Goal: Use online tool/utility: Utilize a website feature to perform a specific function

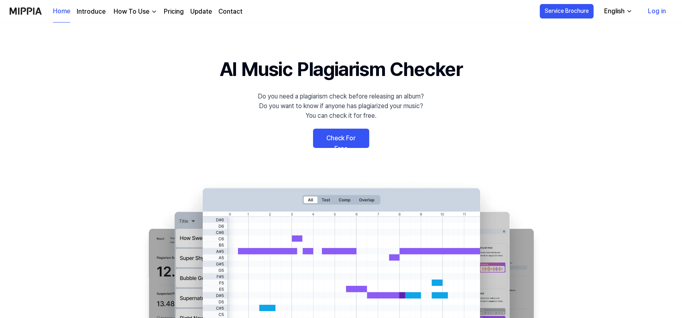
click at [354, 139] on link "Check For Free" at bounding box center [341, 137] width 56 height 19
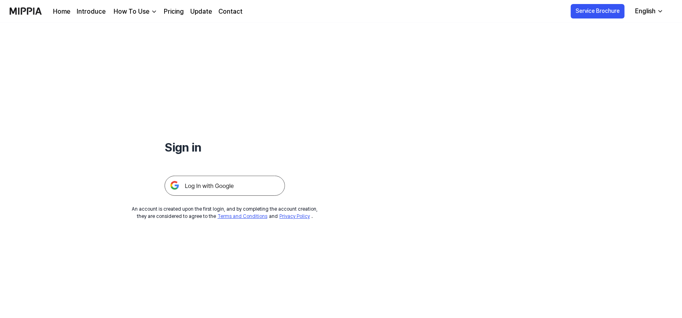
click at [255, 183] on img at bounding box center [225, 185] width 120 height 20
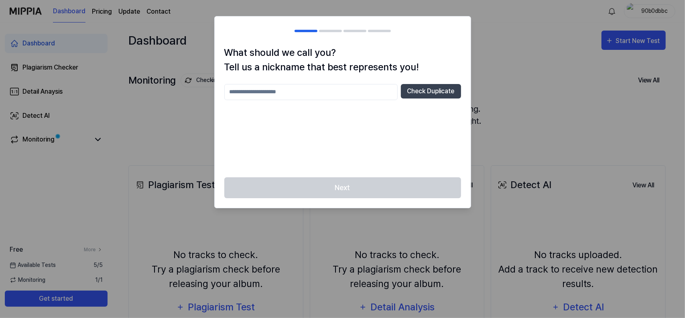
click at [352, 94] on input "text" at bounding box center [310, 92] width 173 height 16
type input "***"
click at [429, 89] on button "Check Duplicate" at bounding box center [431, 91] width 60 height 14
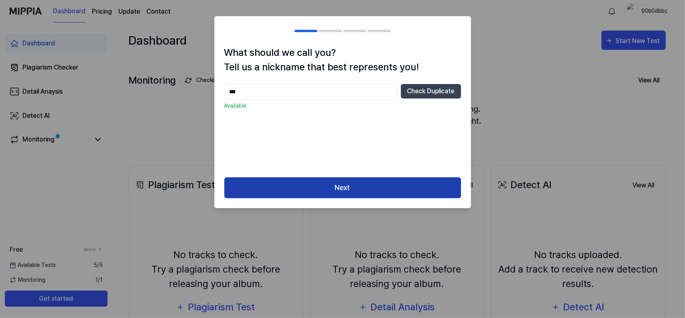
click at [337, 184] on button "Next" at bounding box center [342, 187] width 237 height 21
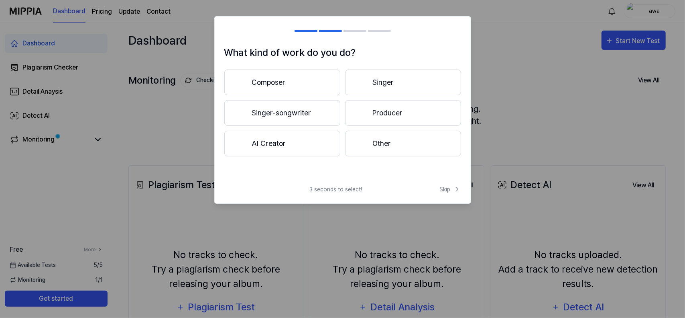
click at [385, 137] on button "Other" at bounding box center [403, 143] width 116 height 26
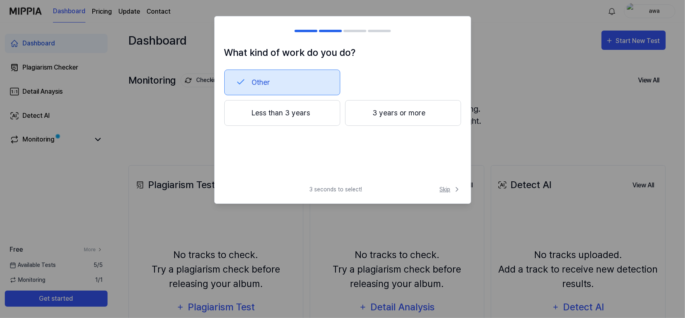
click at [444, 188] on span "Skip" at bounding box center [450, 189] width 21 height 8
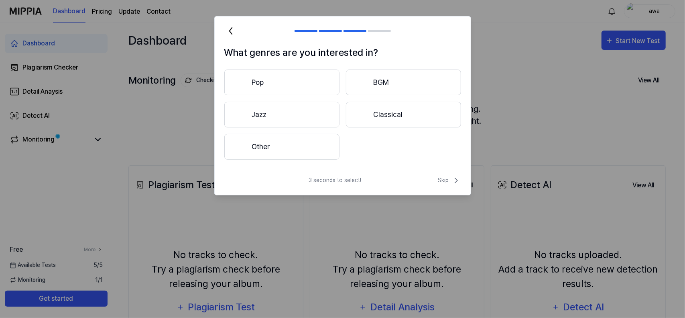
click at [314, 115] on button "Jazz" at bounding box center [281, 115] width 115 height 26
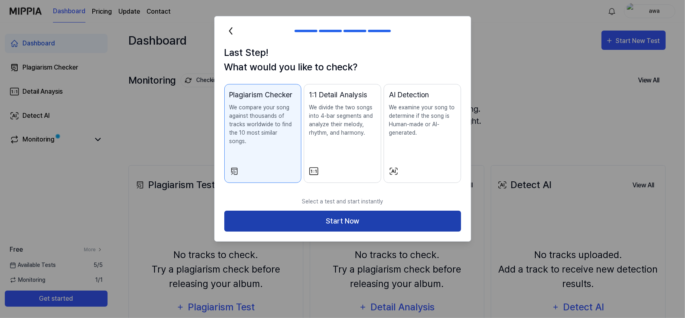
click at [374, 210] on button "Start Now" at bounding box center [342, 220] width 237 height 21
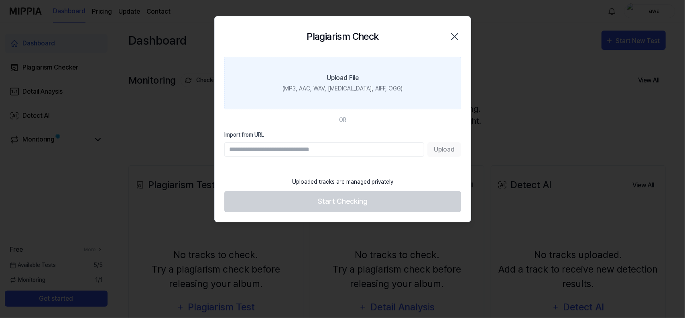
click at [333, 87] on div "(MP3, AAC, WAV, [MEDICAL_DATA], AIFF, OGG)" at bounding box center [343, 88] width 120 height 8
click at [0, 0] on input "Upload File (MP3, AAC, WAV, [MEDICAL_DATA], AIFF, OGG)" at bounding box center [0, 0] width 0 height 0
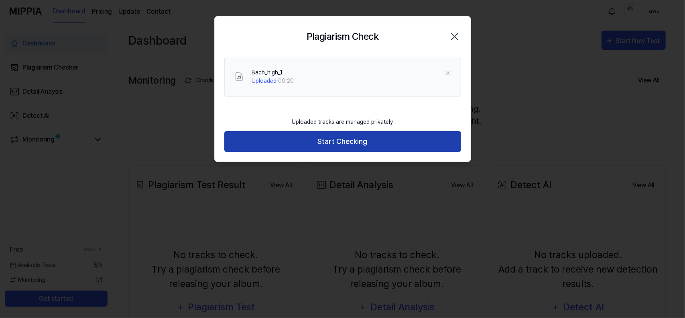
click at [401, 142] on button "Start Checking" at bounding box center [342, 141] width 237 height 21
